Goal: Browse casually

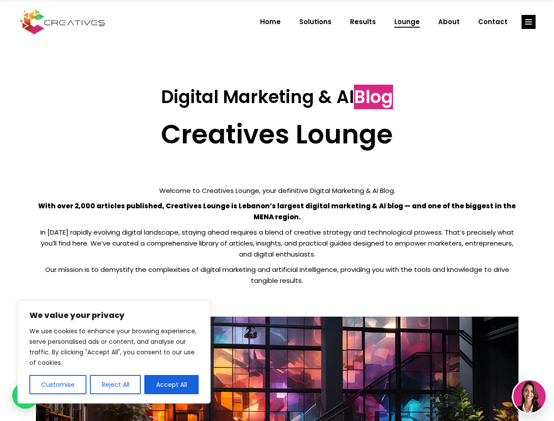
click at [277, 210] on p "With over 2,000 articles published, Creatives Lounge is Lebanon’s largest digit…" at bounding box center [277, 211] width 482 height 22
click at [57, 384] on button "Customise" at bounding box center [57, 384] width 57 height 19
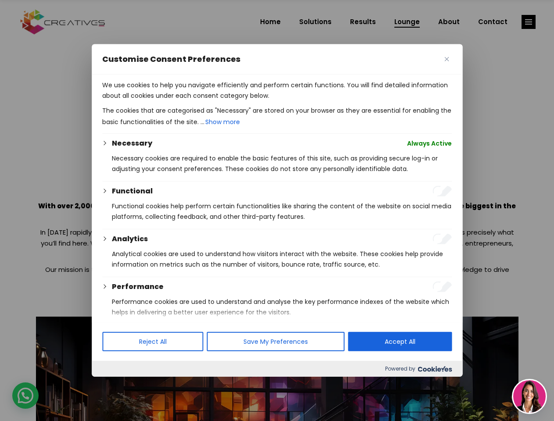
click at [115, 384] on div at bounding box center [277, 210] width 554 height 421
click at [171, 101] on p "We use cookies to help you navigate efficiently and perform certain functions. …" at bounding box center [276, 90] width 349 height 21
click at [528, 22] on div at bounding box center [277, 210] width 554 height 421
click at [529, 396] on img at bounding box center [529, 396] width 32 height 32
